Goal: Task Accomplishment & Management: Use online tool/utility

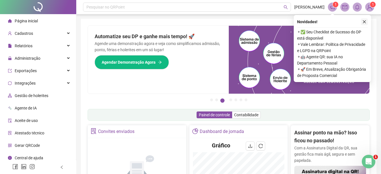
click at [365, 21] on icon "close" at bounding box center [364, 22] width 4 height 4
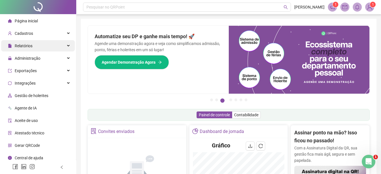
click at [19, 46] on span "Relatórios" at bounding box center [24, 45] width 18 height 5
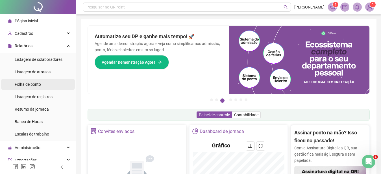
click at [28, 83] on span "Folha de ponto" at bounding box center [28, 84] width 26 height 5
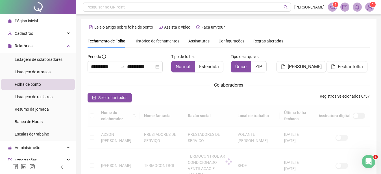
scroll to position [29, 0]
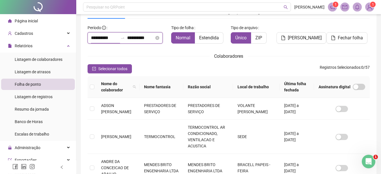
click at [112, 36] on input "**********" at bounding box center [104, 37] width 27 height 7
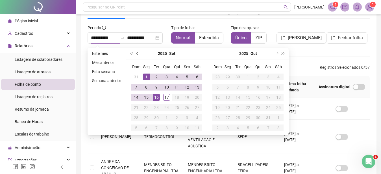
click at [136, 53] on span "prev-year" at bounding box center [137, 53] width 3 height 3
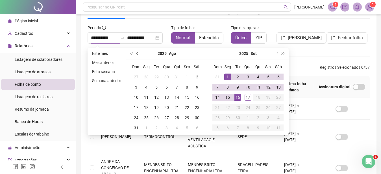
click at [136, 53] on span "prev-year" at bounding box center [137, 53] width 3 height 3
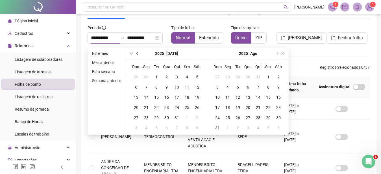
click at [136, 53] on span "prev-year" at bounding box center [137, 53] width 3 height 3
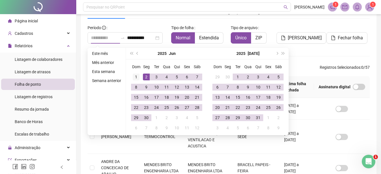
type input "**********"
click at [135, 77] on div "1" at bounding box center [136, 76] width 7 height 7
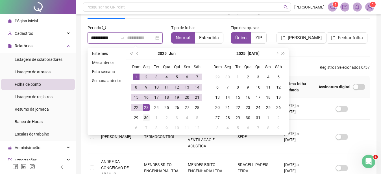
type input "**********"
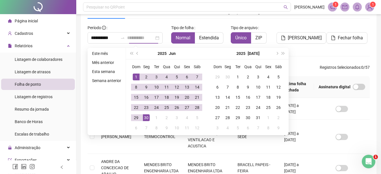
click at [145, 117] on div "30" at bounding box center [146, 117] width 7 height 7
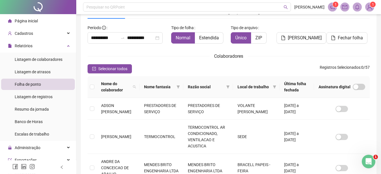
click at [134, 86] on icon "search" at bounding box center [134, 86] width 3 height 3
type input "****"
click at [97, 108] on span "Buscar" at bounding box center [99, 110] width 12 height 6
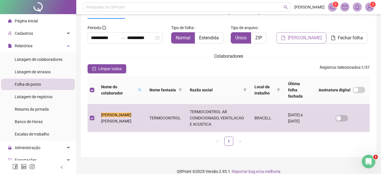
click at [297, 38] on span "[PERSON_NAME]" at bounding box center [305, 37] width 34 height 7
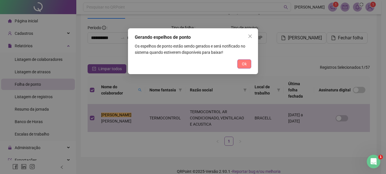
click at [242, 63] on span "Ok" at bounding box center [244, 64] width 5 height 6
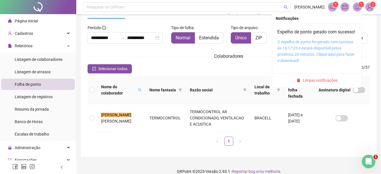
click at [311, 47] on link "O espelho de ponto foi gerado com sucesso às 16:17:23 e estará disponível pelos…" at bounding box center [315, 51] width 77 height 23
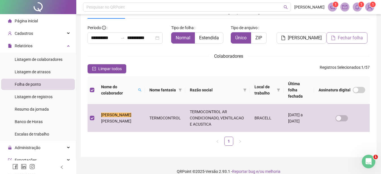
click at [344, 39] on span "Fechar folha" at bounding box center [350, 37] width 25 height 7
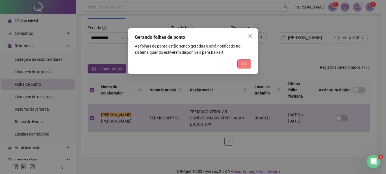
click at [246, 65] on span "Ok" at bounding box center [244, 64] width 5 height 6
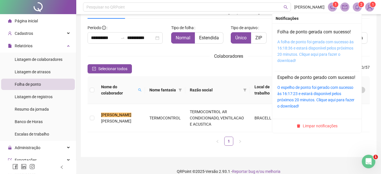
click at [309, 47] on link "A folha de ponto foi gerada com sucesso às 16:18:36 e estará disponível pelos p…" at bounding box center [315, 51] width 76 height 23
